Goal: Task Accomplishment & Management: Use online tool/utility

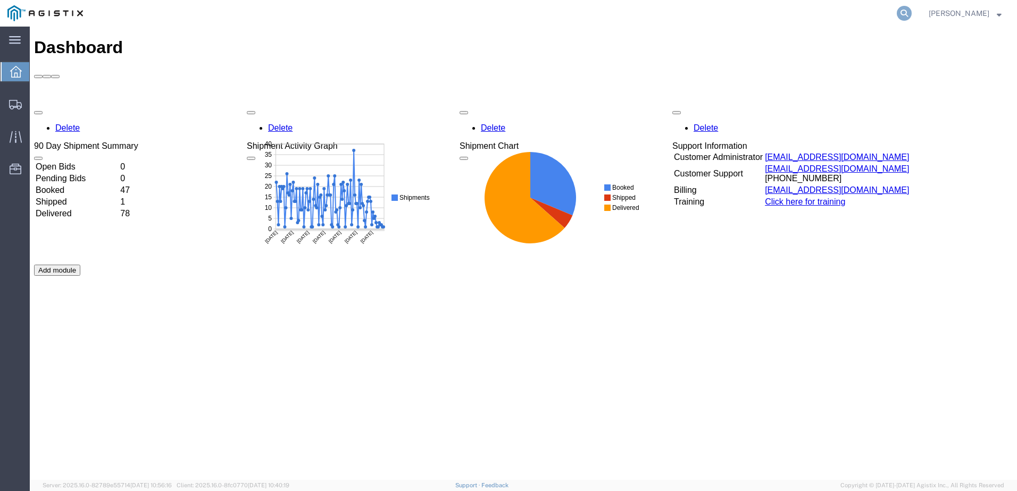
click at [912, 14] on icon at bounding box center [904, 13] width 15 height 15
click at [692, 16] on input "search" at bounding box center [734, 14] width 323 height 26
paste input "56458795"
type input "56458795"
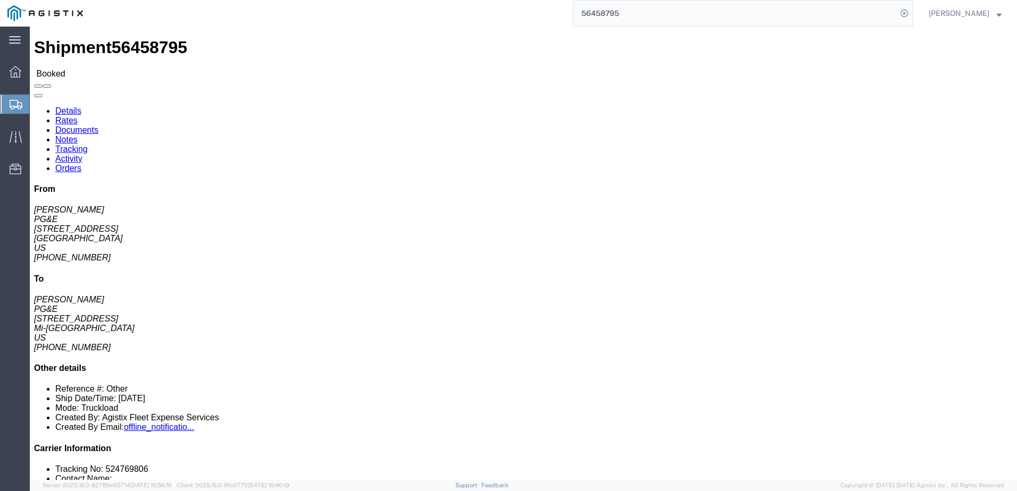
click span
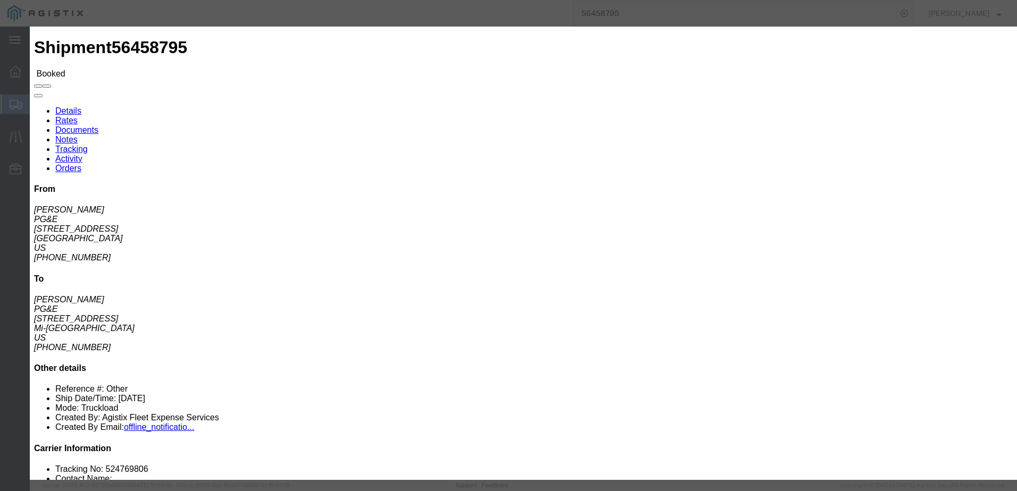
click input "text"
type input "[EMAIL_ADDRESS][DOMAIN_NAME]"
click label "PGE Fleet Bill Of Lading"
click input "PGE Fleet Bill Of Lading"
checkbox input "true"
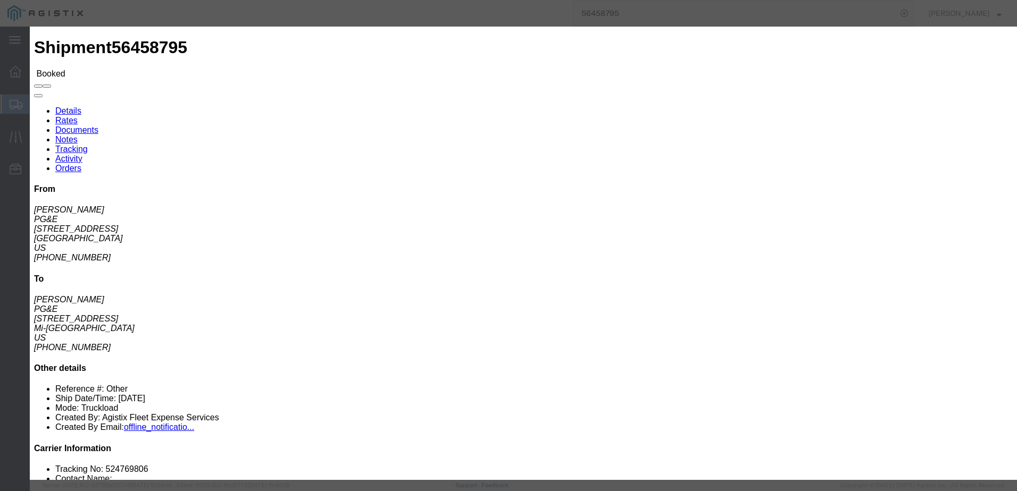
click button "Send"
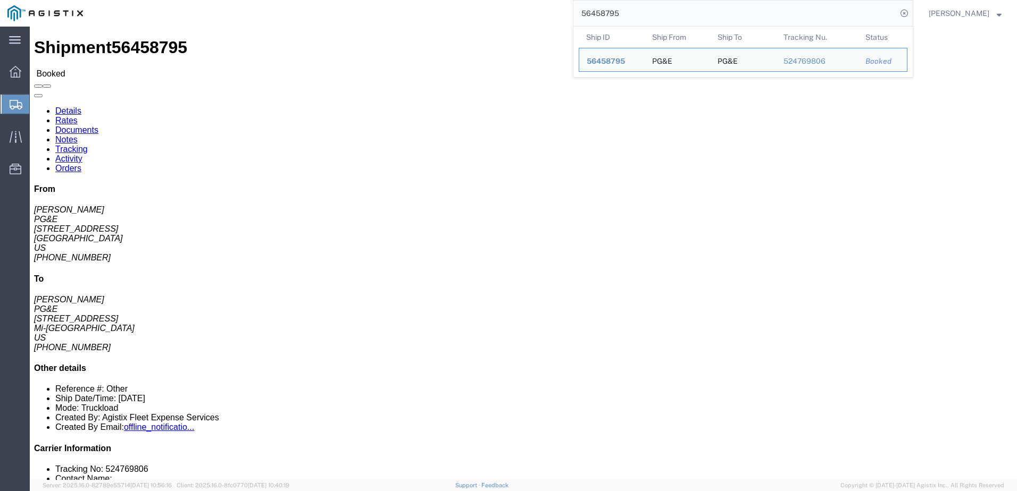
drag, startPoint x: 683, startPoint y: 18, endPoint x: 578, endPoint y: 7, distance: 105.8
click at [578, 7] on div "56458795 Ship ID Ship From Ship To Tracking Nu. Status Ship ID 56458795 Ship Fr…" at bounding box center [501, 13] width 823 height 27
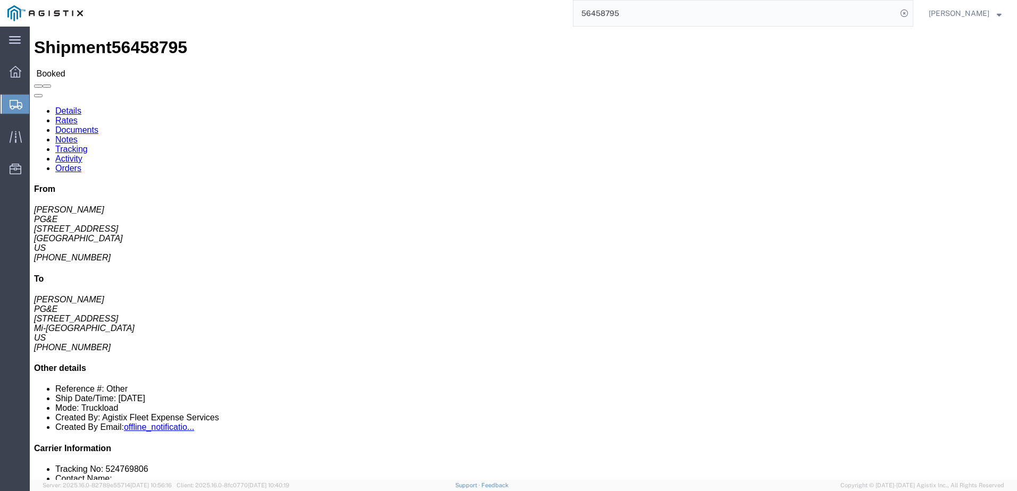
paste input "403"
type input "56458403"
click span
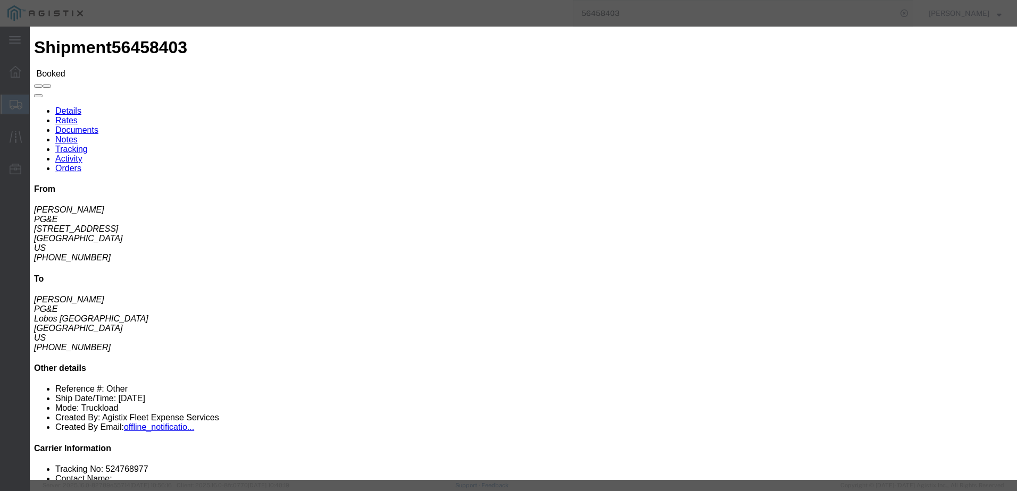
click input "text"
type input "[EMAIL_ADDRESS][DOMAIN_NAME]"
click label "PGE Fleet Bill Of Lading"
click input "PGE Fleet Bill Of Lading"
checkbox input "true"
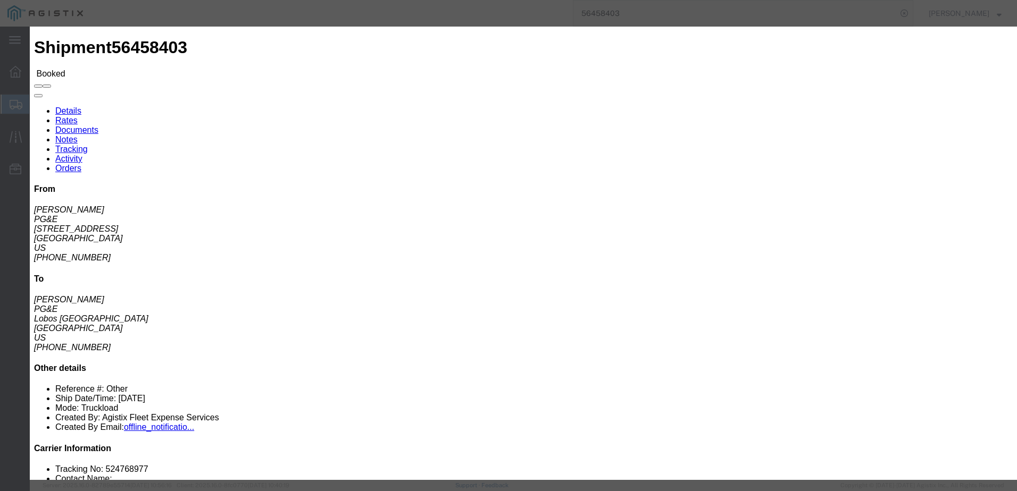
click button "Send"
